Goal: Information Seeking & Learning: Learn about a topic

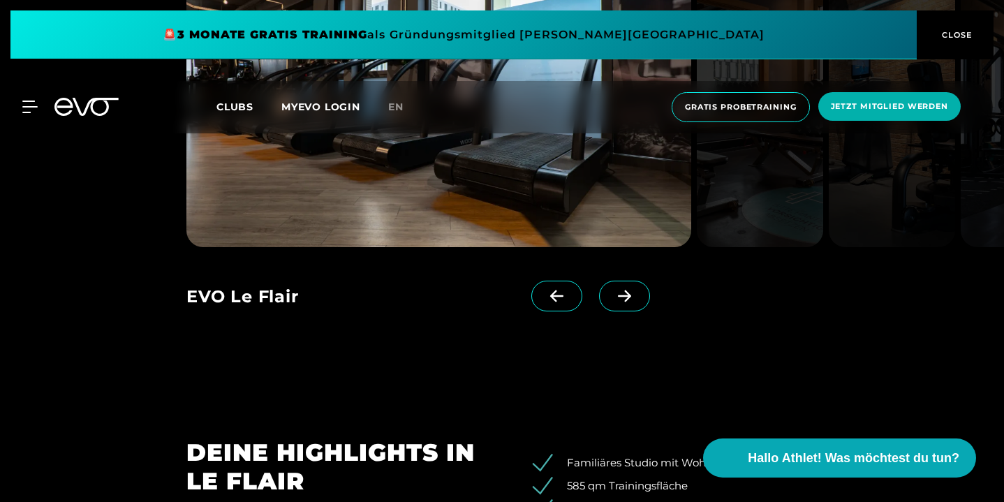
scroll to position [1236, 0]
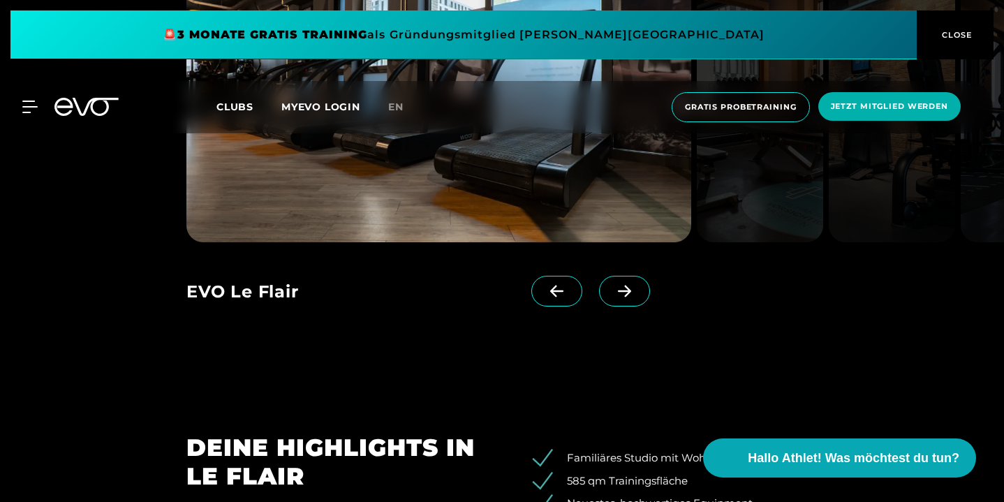
click at [632, 306] on span at bounding box center [624, 291] width 51 height 31
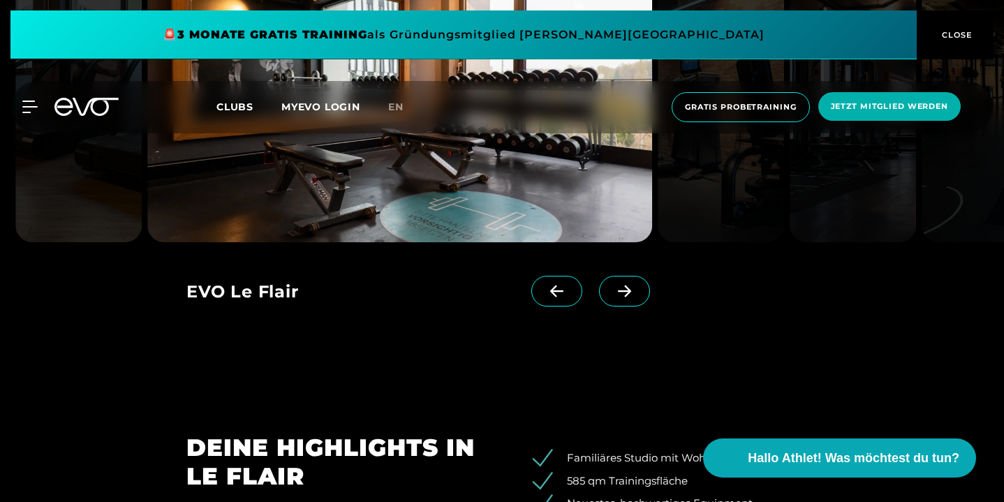
click at [632, 306] on span at bounding box center [624, 291] width 51 height 31
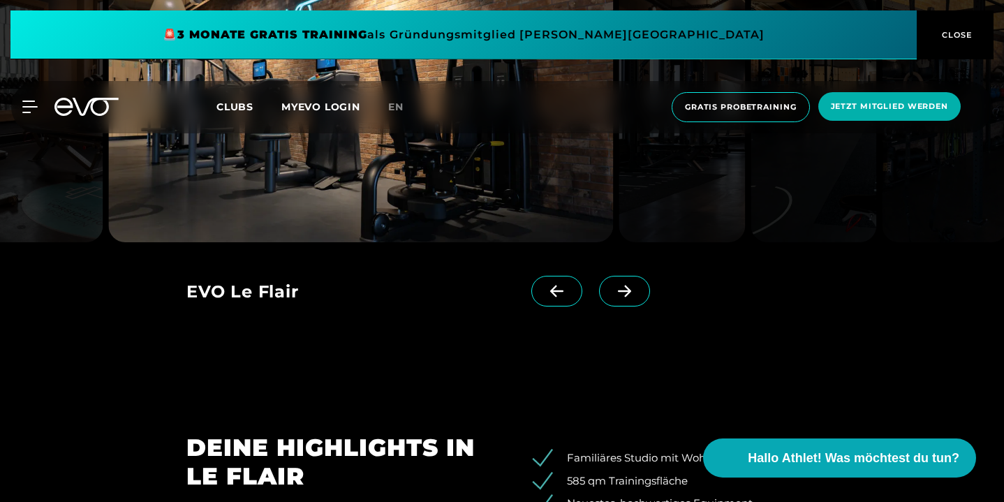
click at [569, 297] on icon at bounding box center [556, 291] width 24 height 13
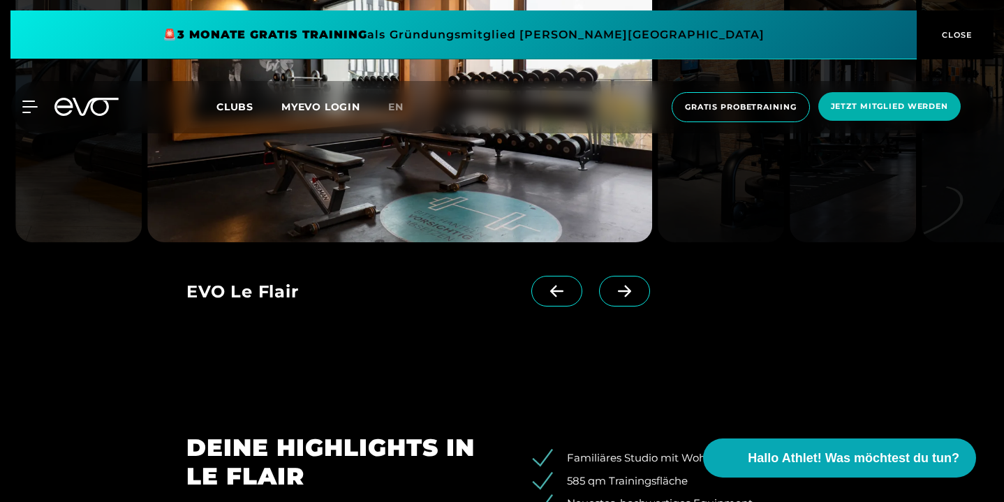
click at [625, 306] on span at bounding box center [624, 291] width 51 height 31
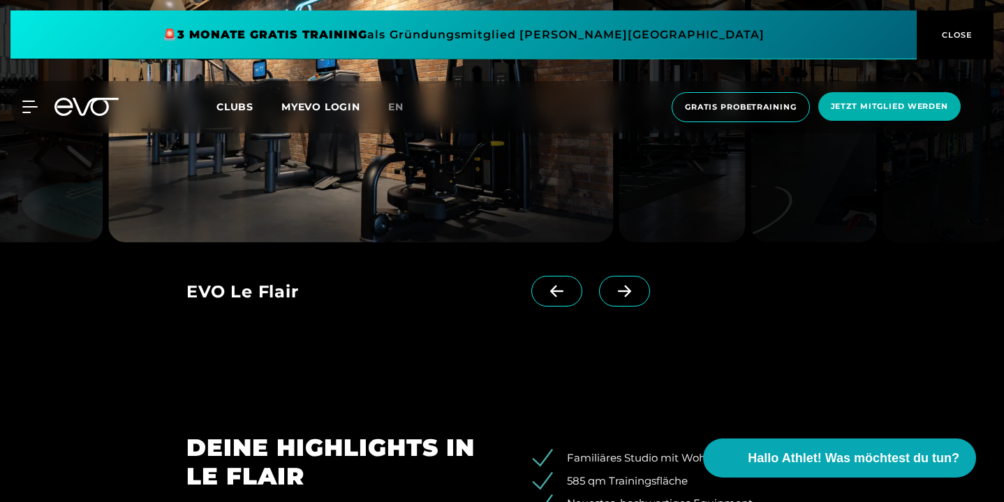
click at [625, 306] on span at bounding box center [624, 291] width 51 height 31
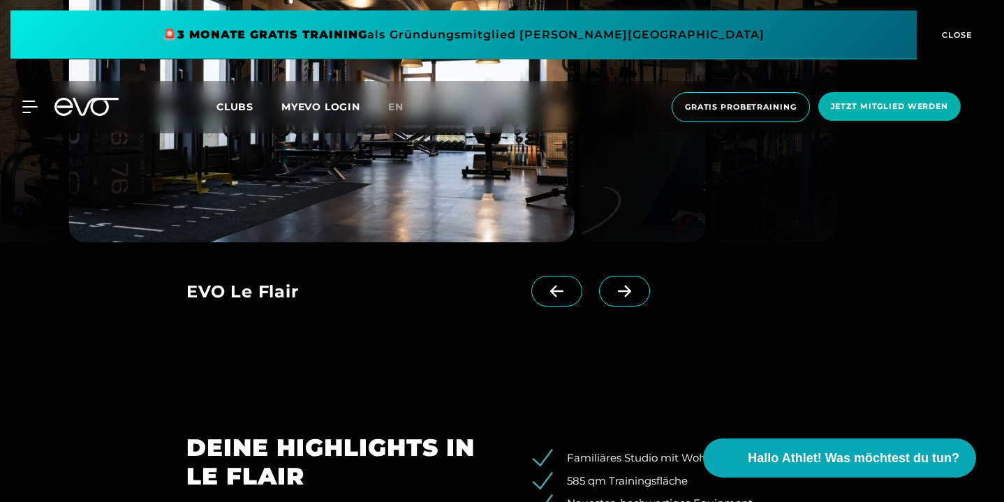
click at [625, 306] on span at bounding box center [624, 291] width 51 height 31
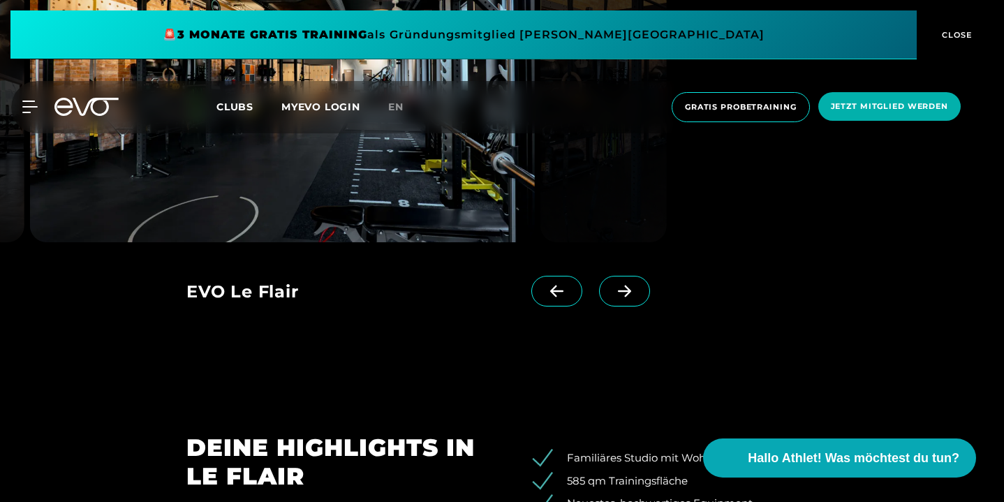
click at [625, 306] on span at bounding box center [624, 291] width 51 height 31
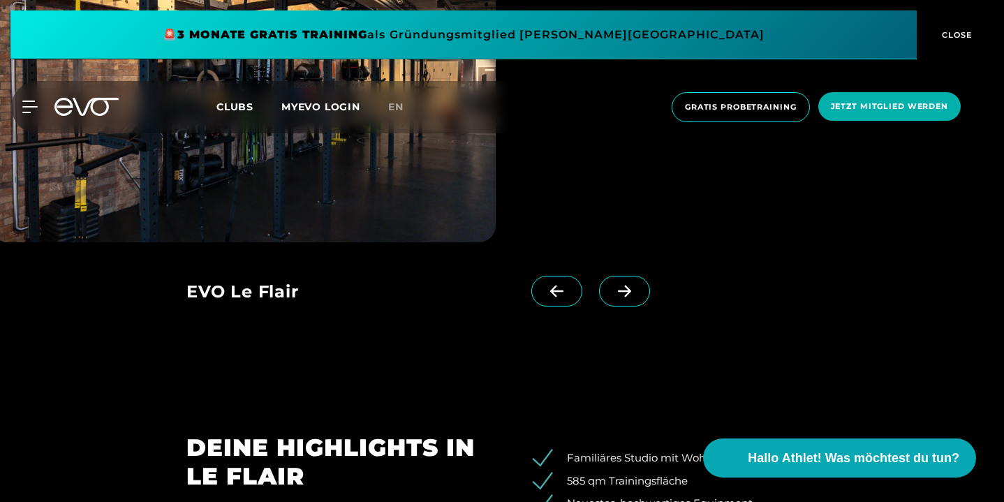
click at [625, 306] on span at bounding box center [624, 291] width 51 height 31
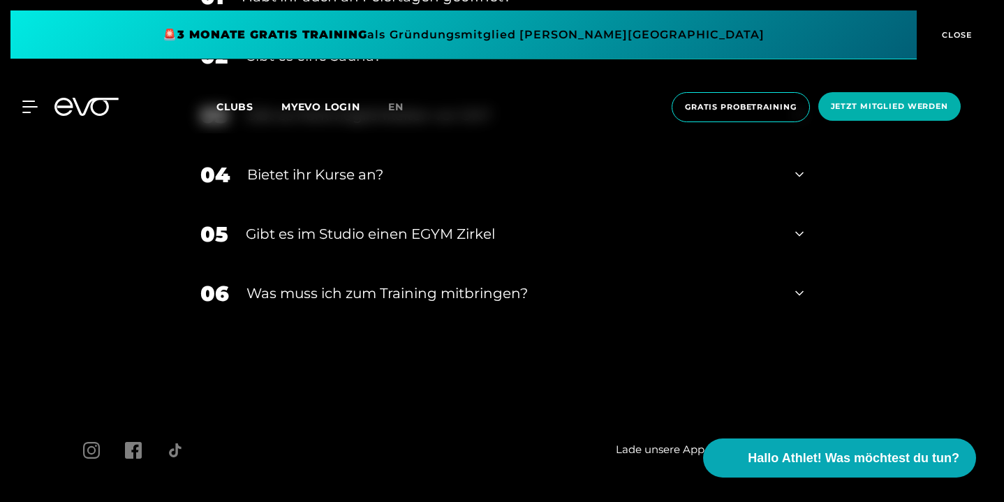
scroll to position [4266, 0]
click at [19, 108] on div at bounding box center [22, 107] width 42 height 13
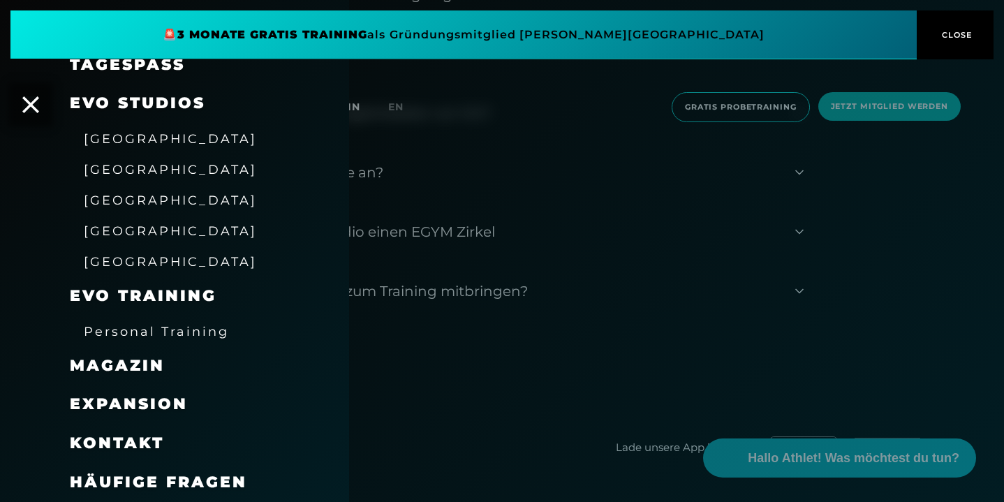
scroll to position [0, 0]
